Goal: Information Seeking & Learning: Learn about a topic

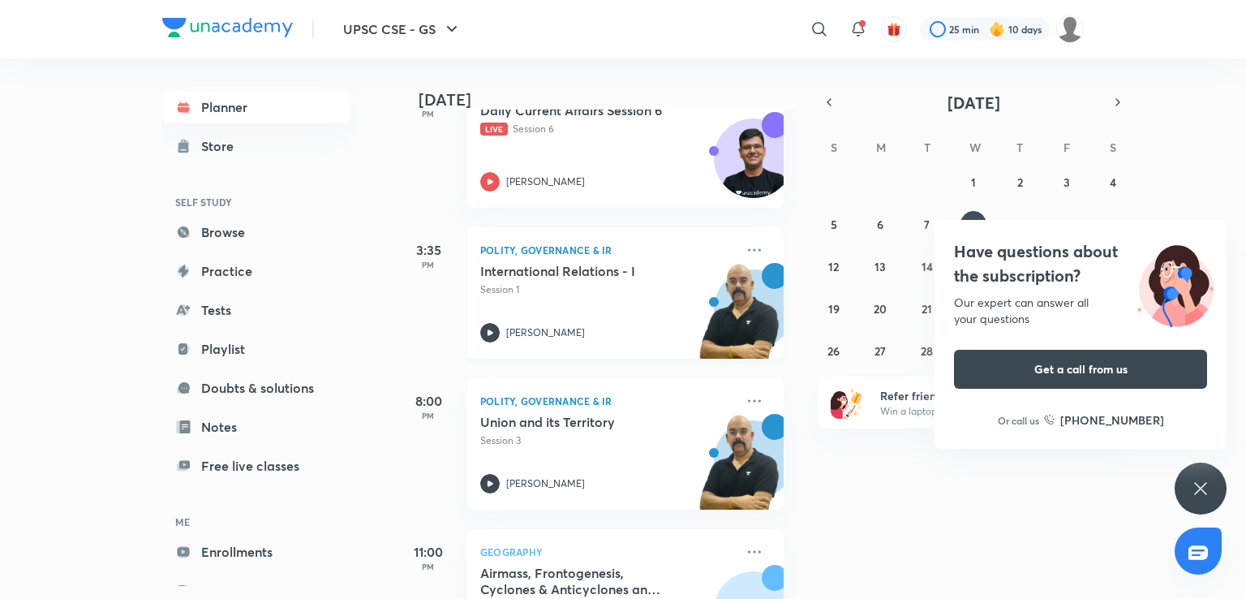
scroll to position [818, 0]
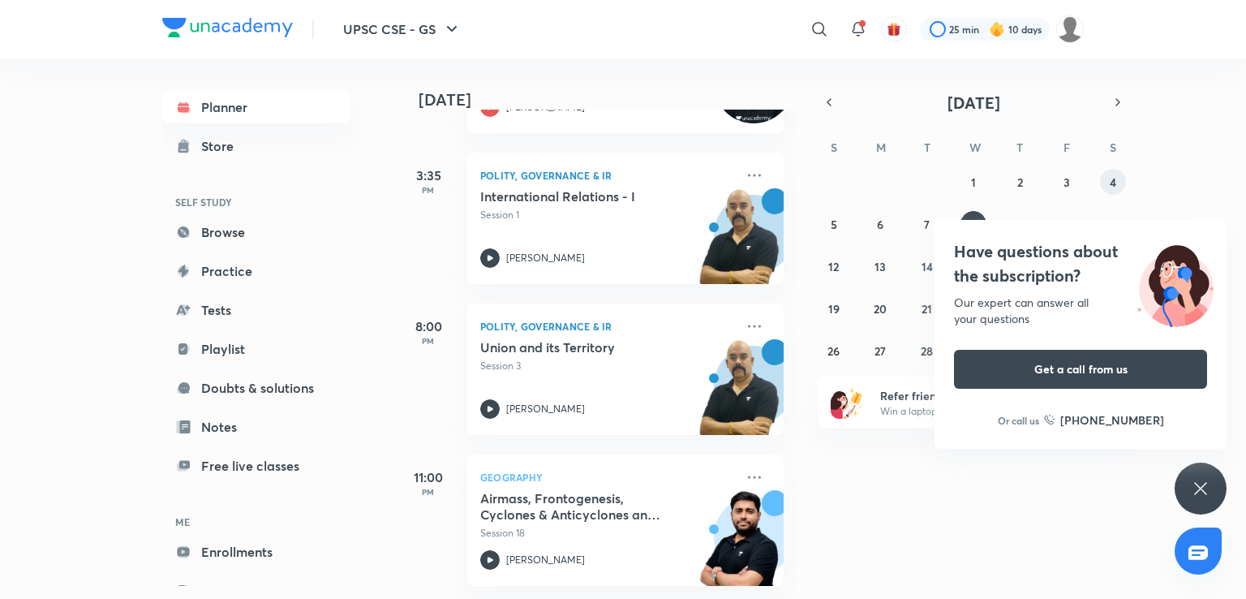
click at [1115, 179] on abbr "4" at bounding box center [1113, 181] width 6 height 15
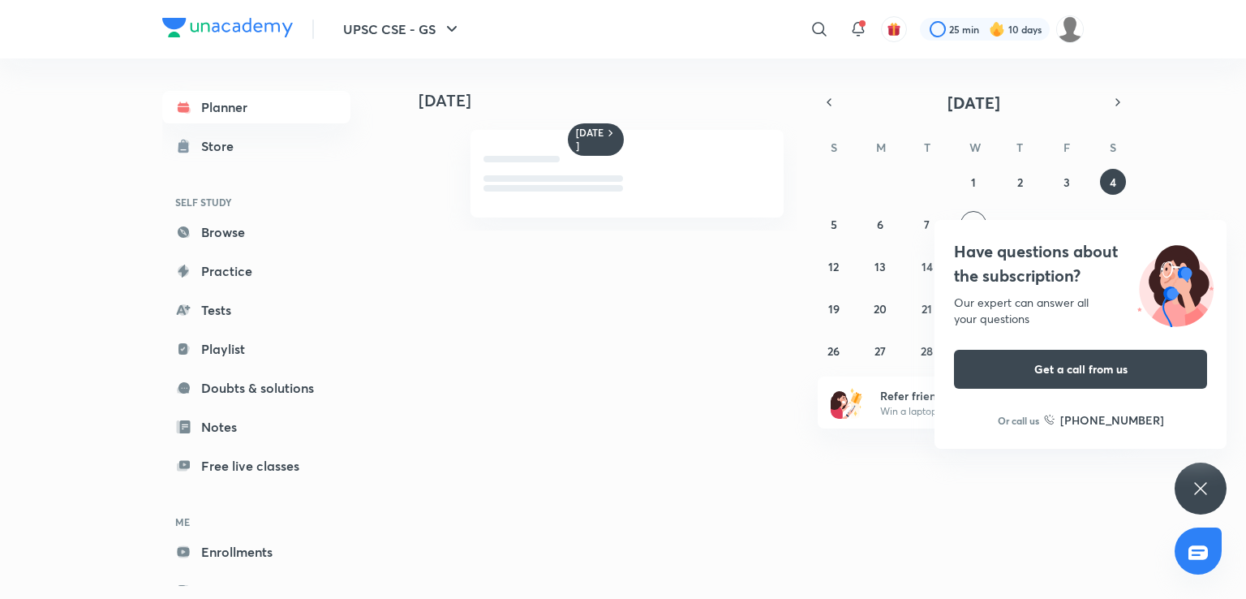
click at [1201, 487] on icon at bounding box center [1200, 488] width 19 height 19
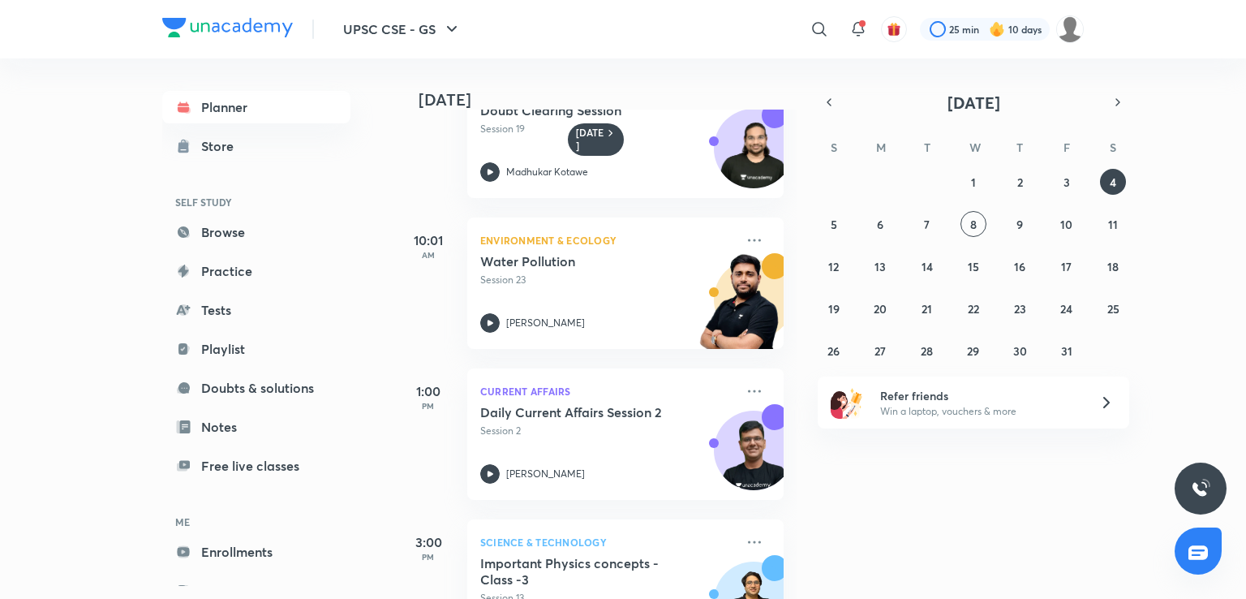
scroll to position [442, 0]
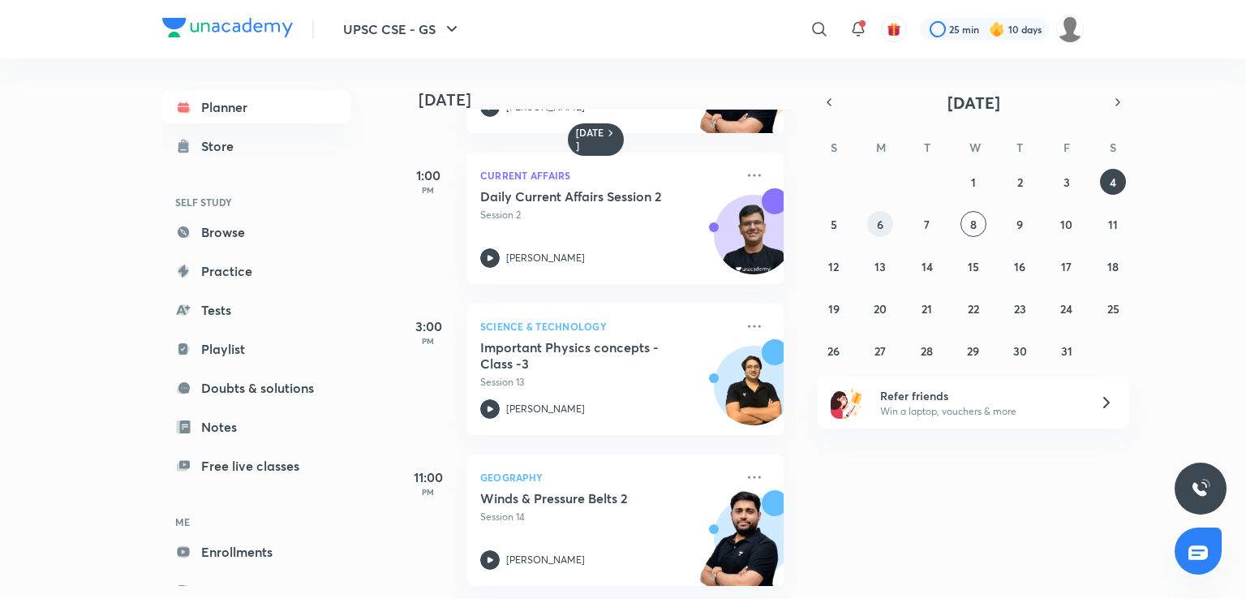
click at [871, 225] on button "6" at bounding box center [880, 224] width 26 height 26
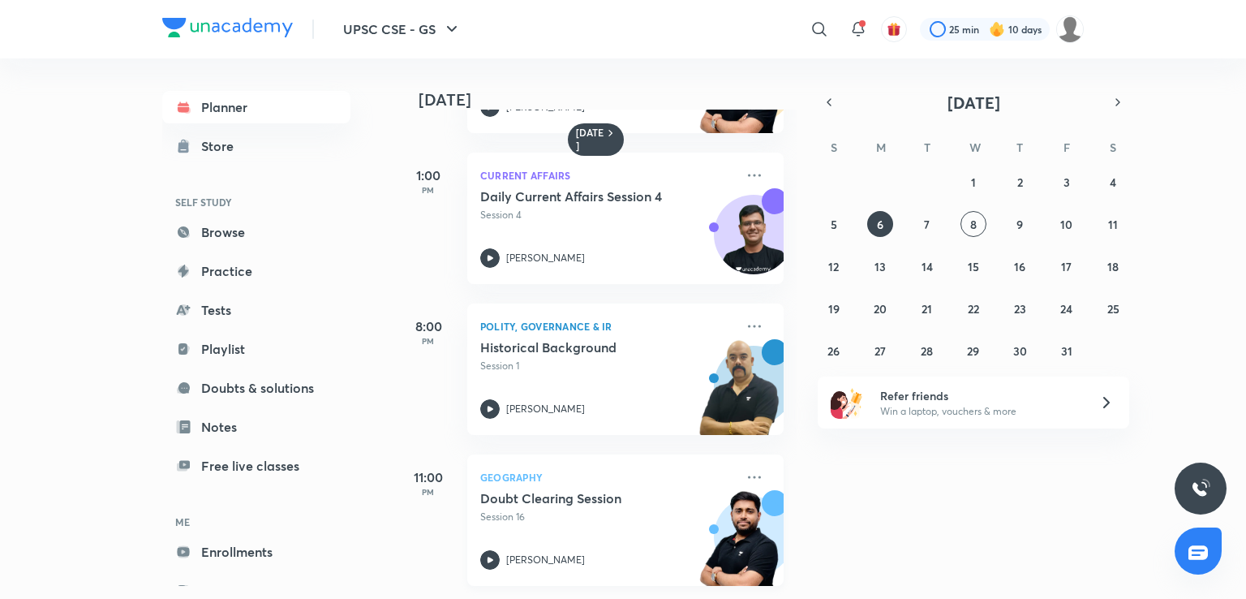
click at [621, 490] on h5 "Doubt Clearing Session" at bounding box center [581, 498] width 202 height 16
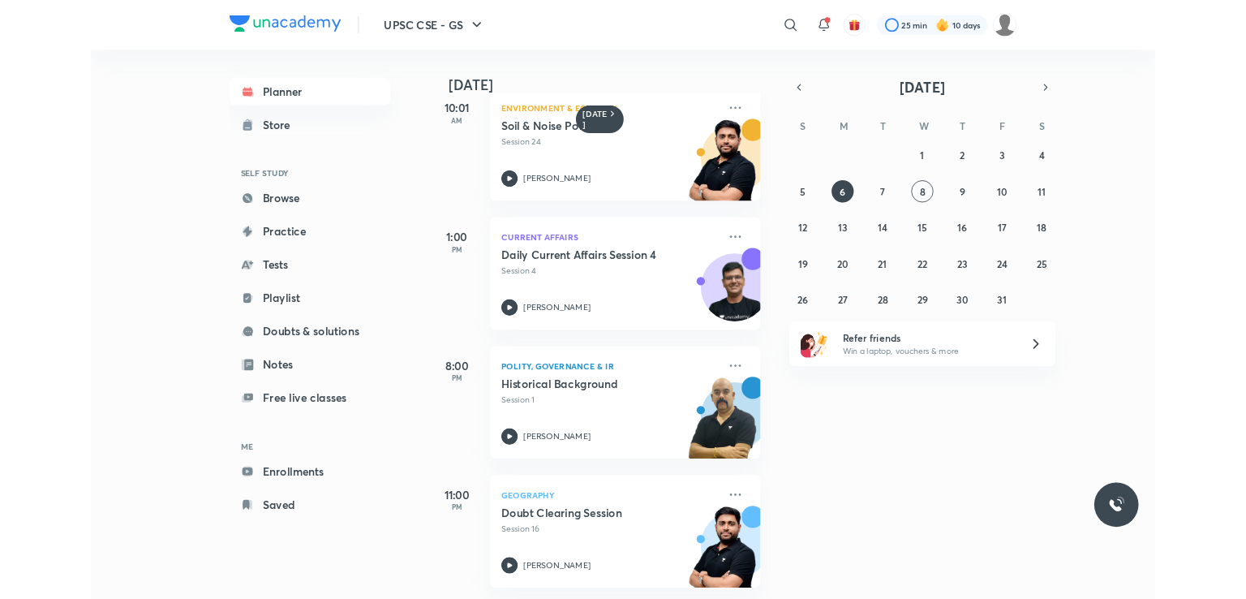
scroll to position [340, 0]
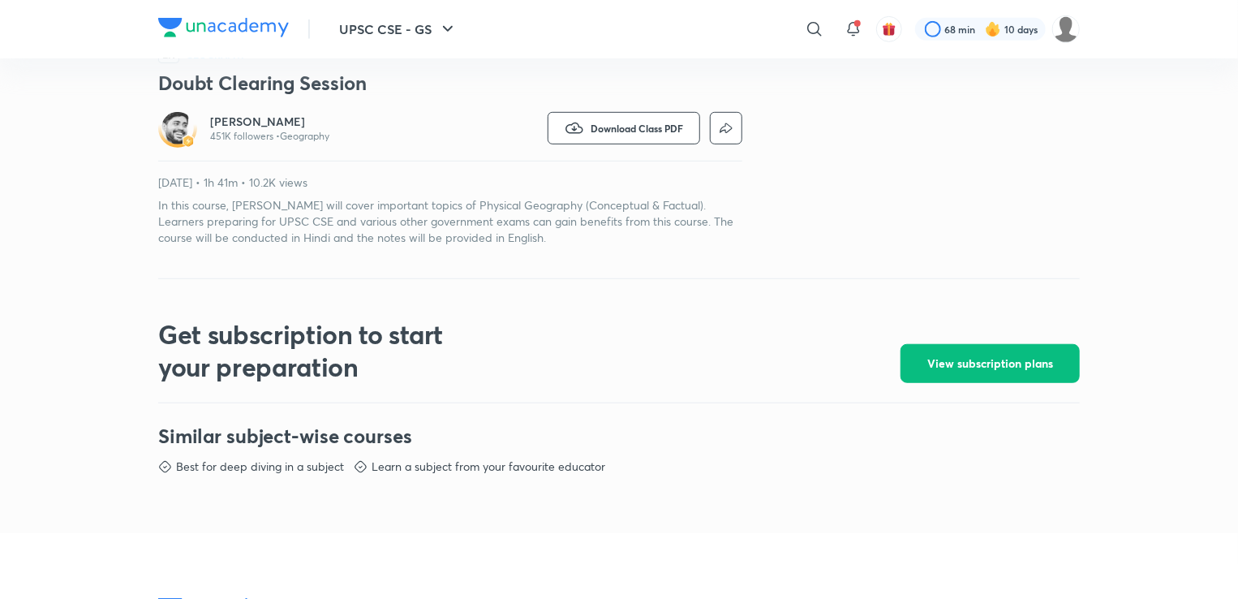
scroll to position [487, 0]
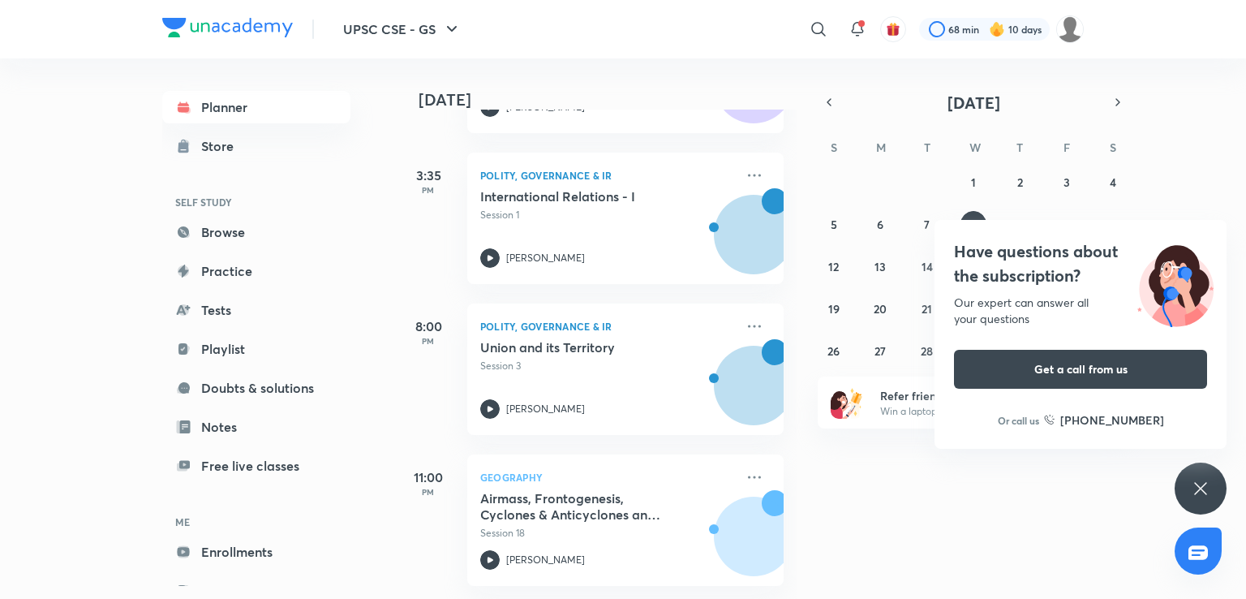
scroll to position [818, 0]
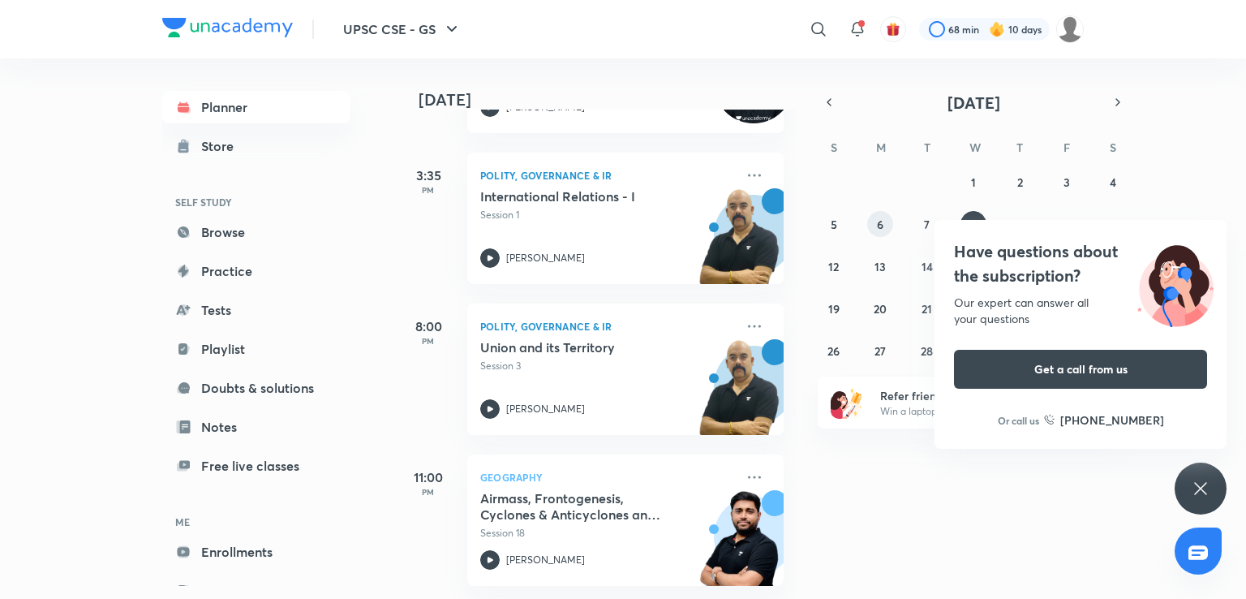
click at [880, 222] on abbr "6" at bounding box center [880, 224] width 6 height 15
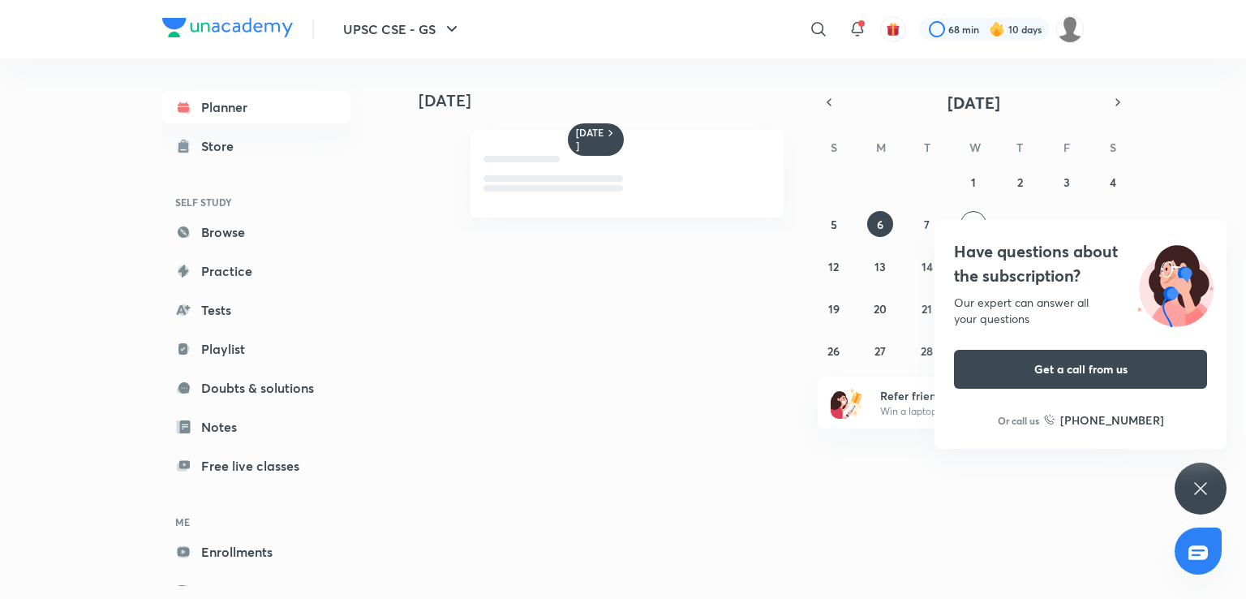
click at [1191, 480] on icon at bounding box center [1200, 488] width 19 height 19
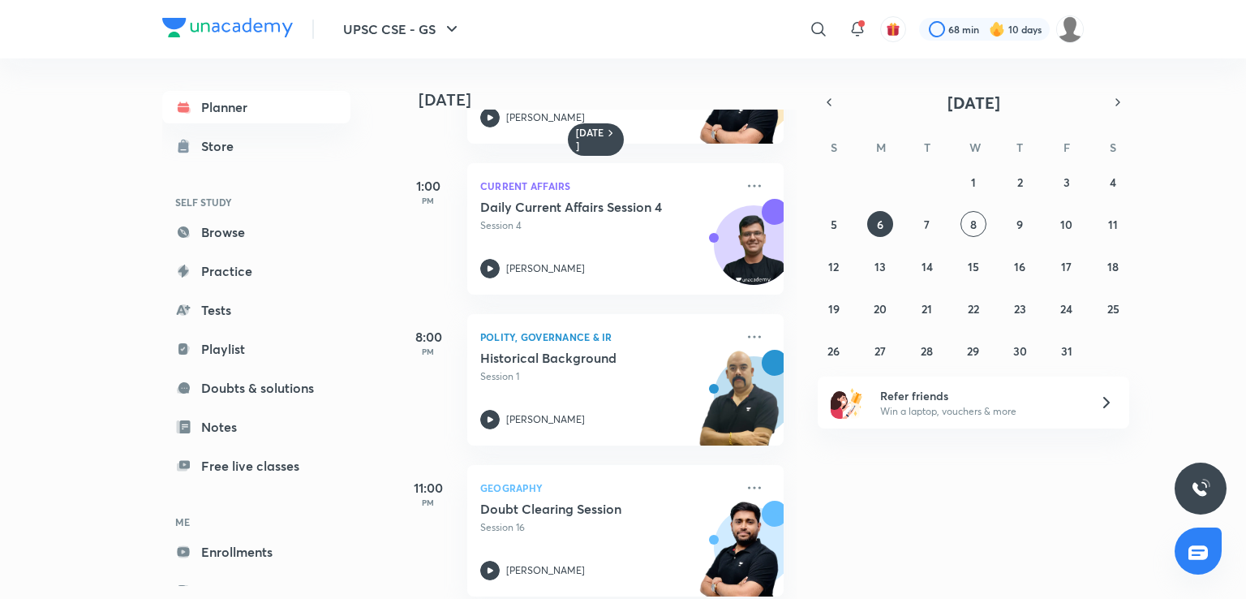
scroll to position [442, 0]
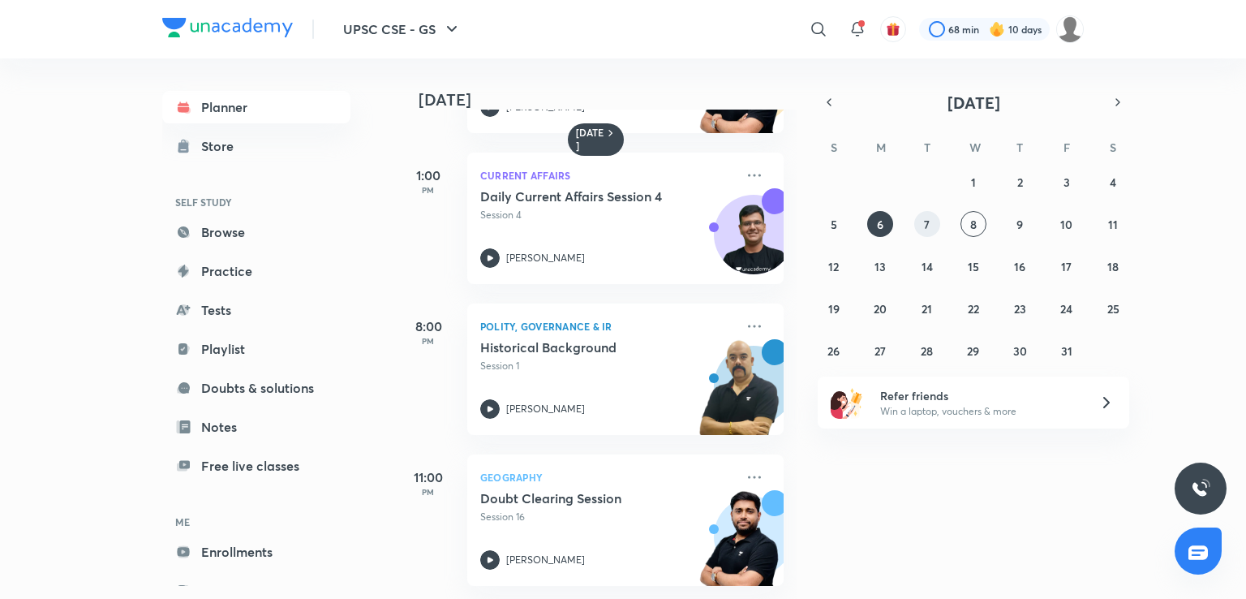
click at [925, 225] on abbr "7" at bounding box center [927, 224] width 6 height 15
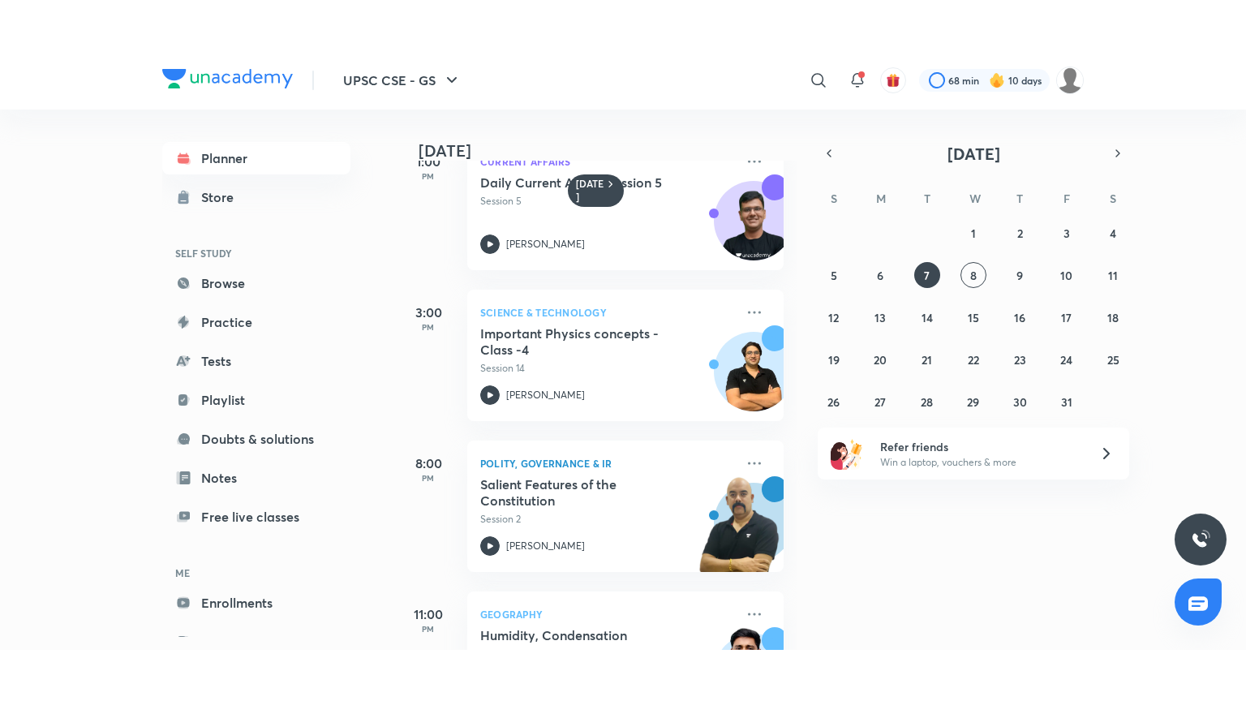
scroll to position [744, 0]
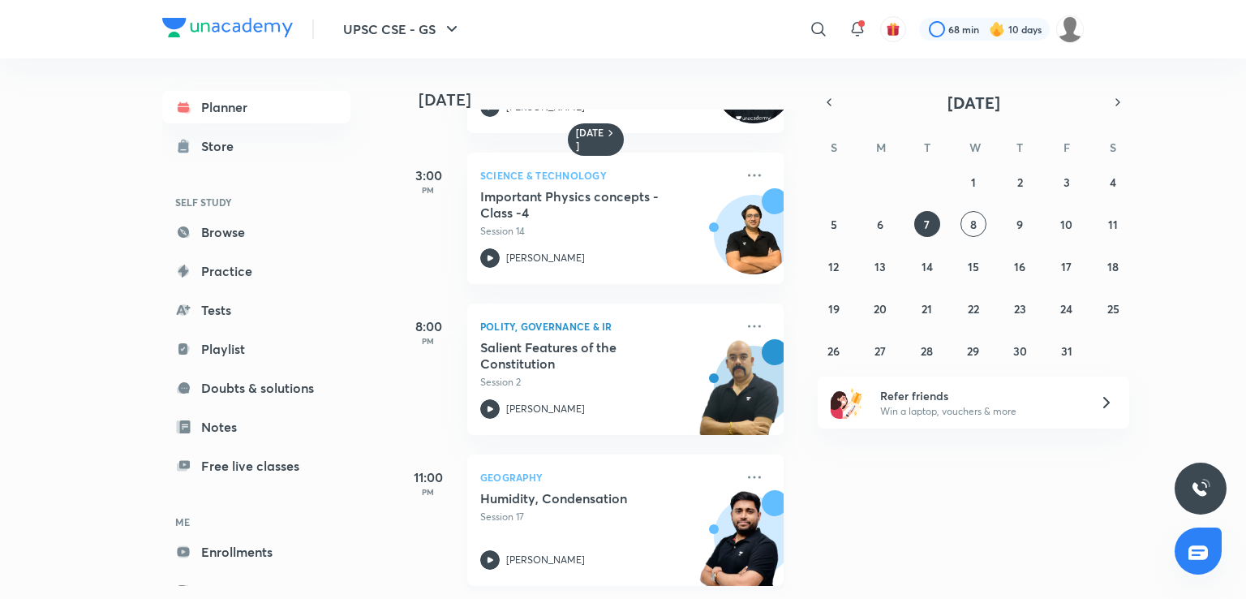
click at [549, 526] on div "Humidity, Condensation Session 17 Sudarshan Gurjar" at bounding box center [607, 530] width 255 height 80
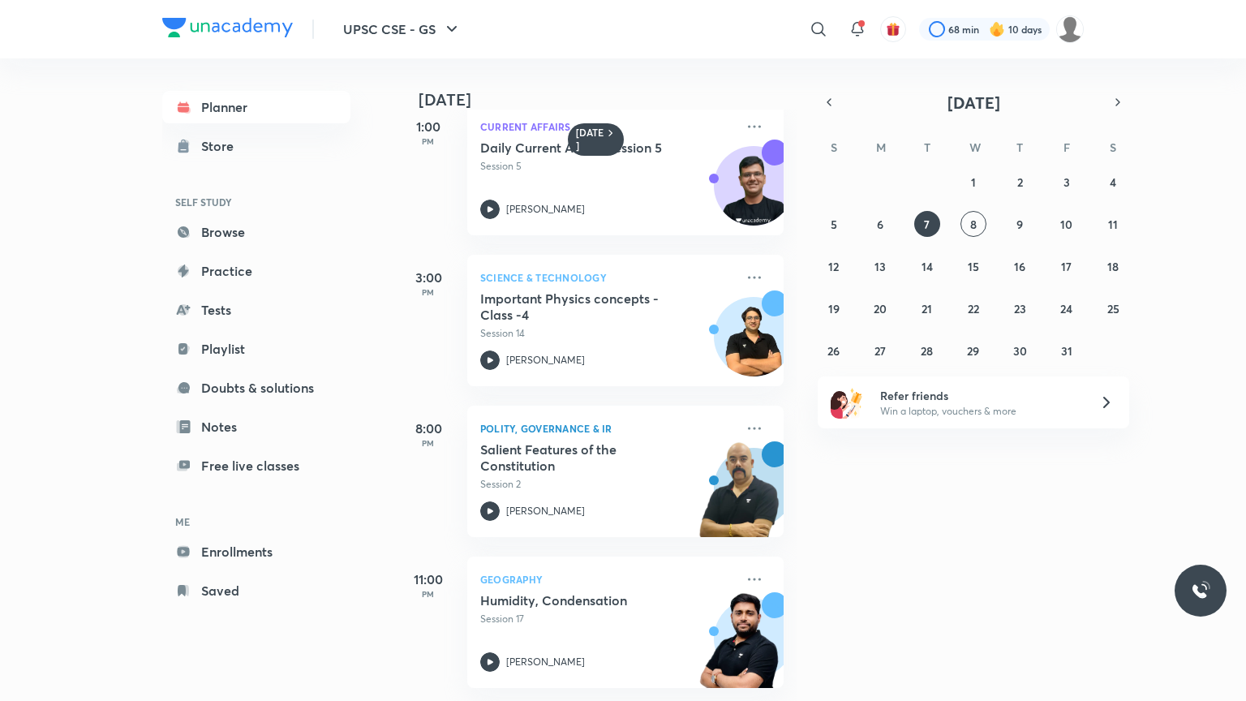
scroll to position [642, 0]
